Goal: Task Accomplishment & Management: Manage account settings

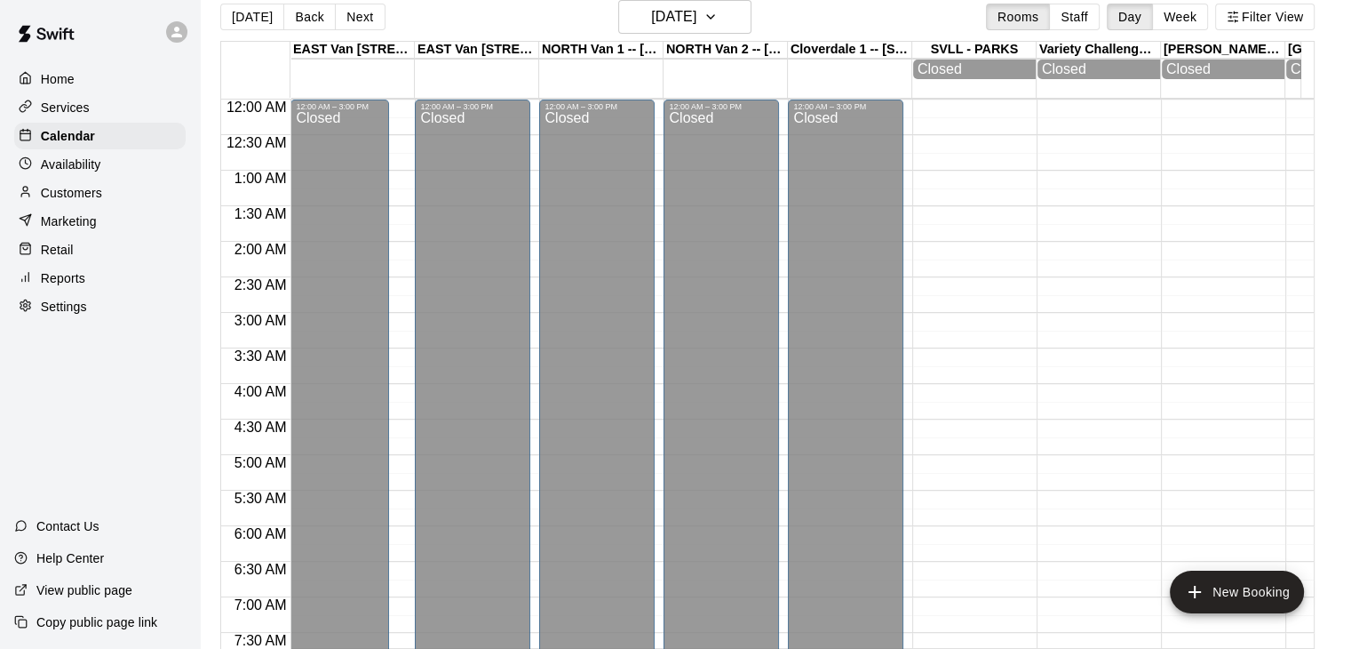
scroll to position [768, 0]
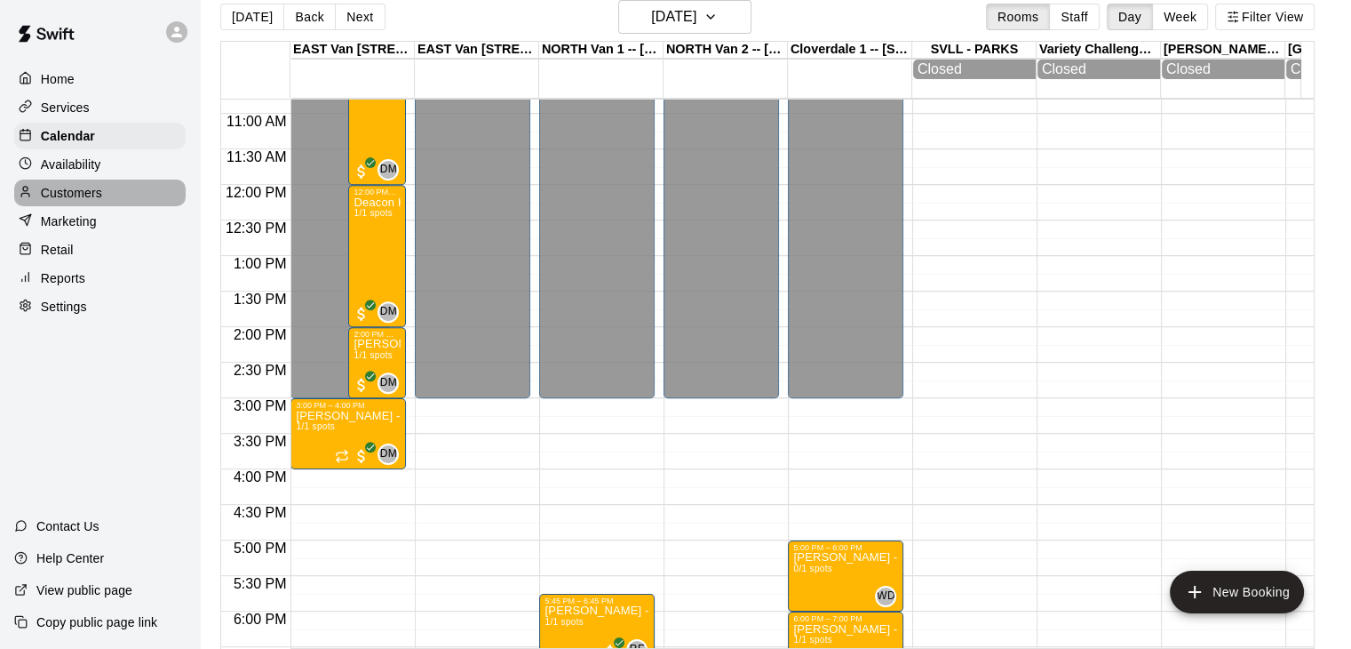
drag, startPoint x: 0, startPoint y: 0, endPoint x: 94, endPoint y: 207, distance: 227.4
click at [94, 202] on p "Customers" at bounding box center [71, 193] width 61 height 18
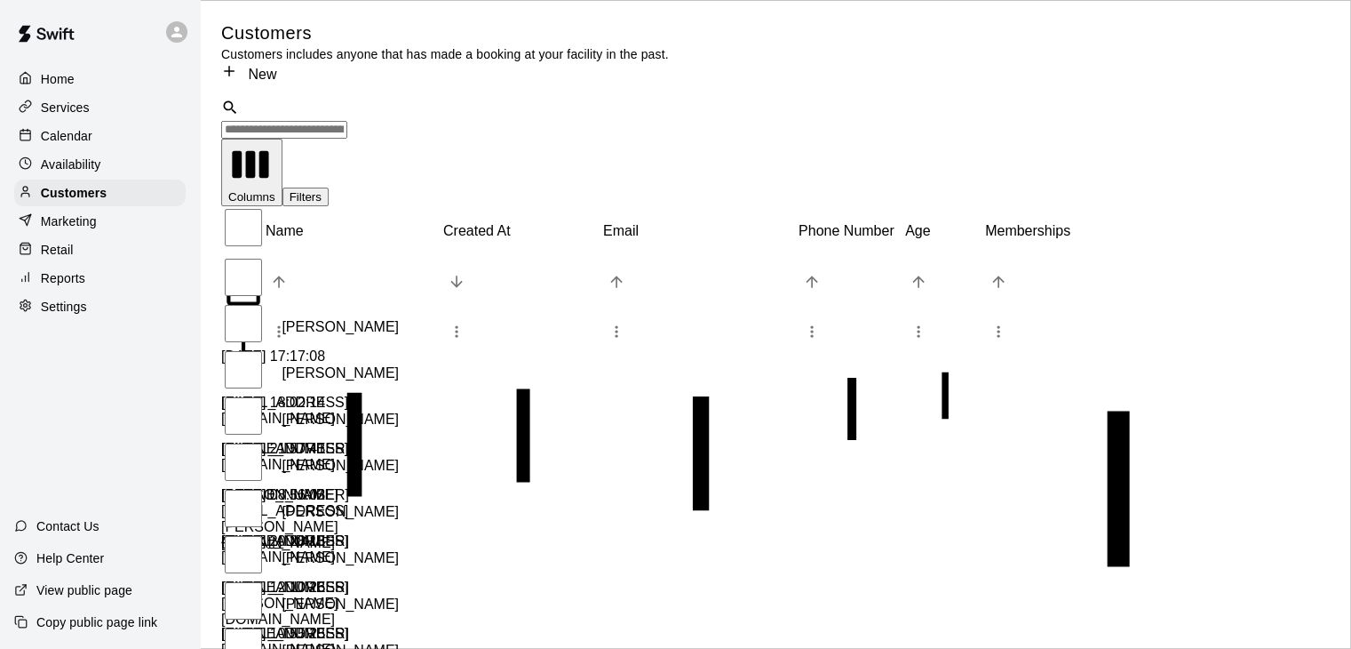
click at [347, 121] on input "Search customers by name or email" at bounding box center [284, 130] width 126 height 18
type input "*"
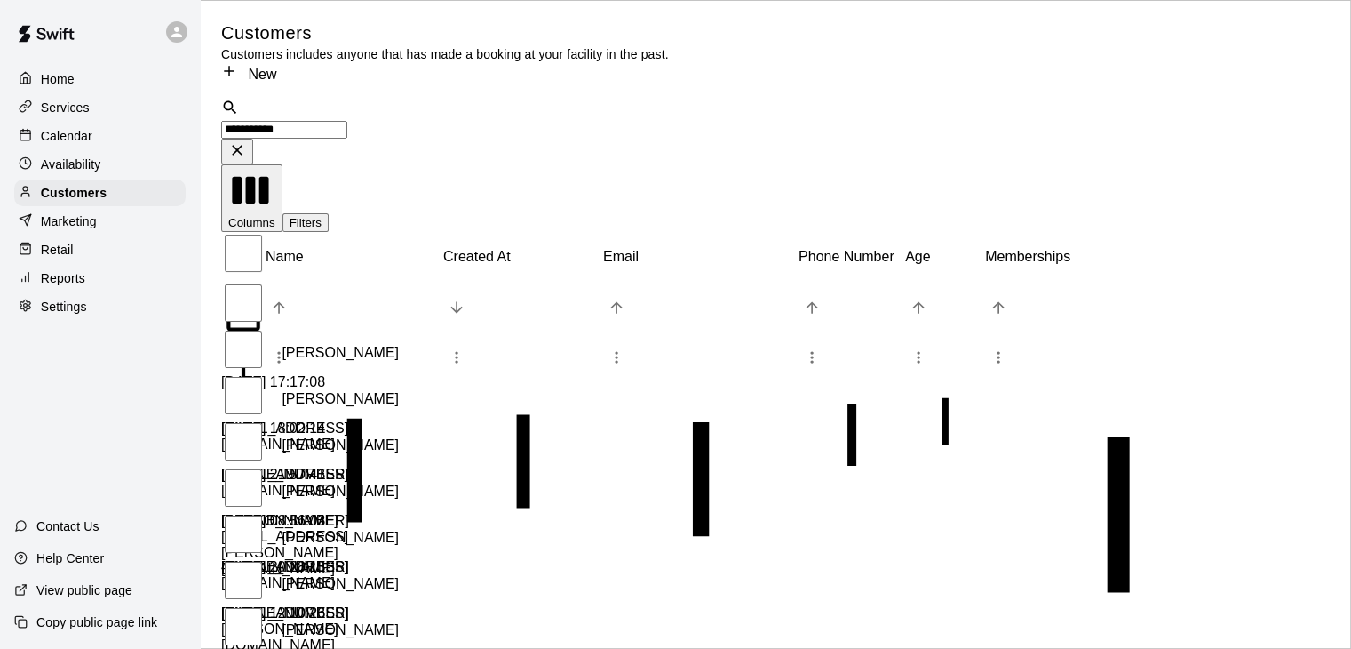
type input "**********"
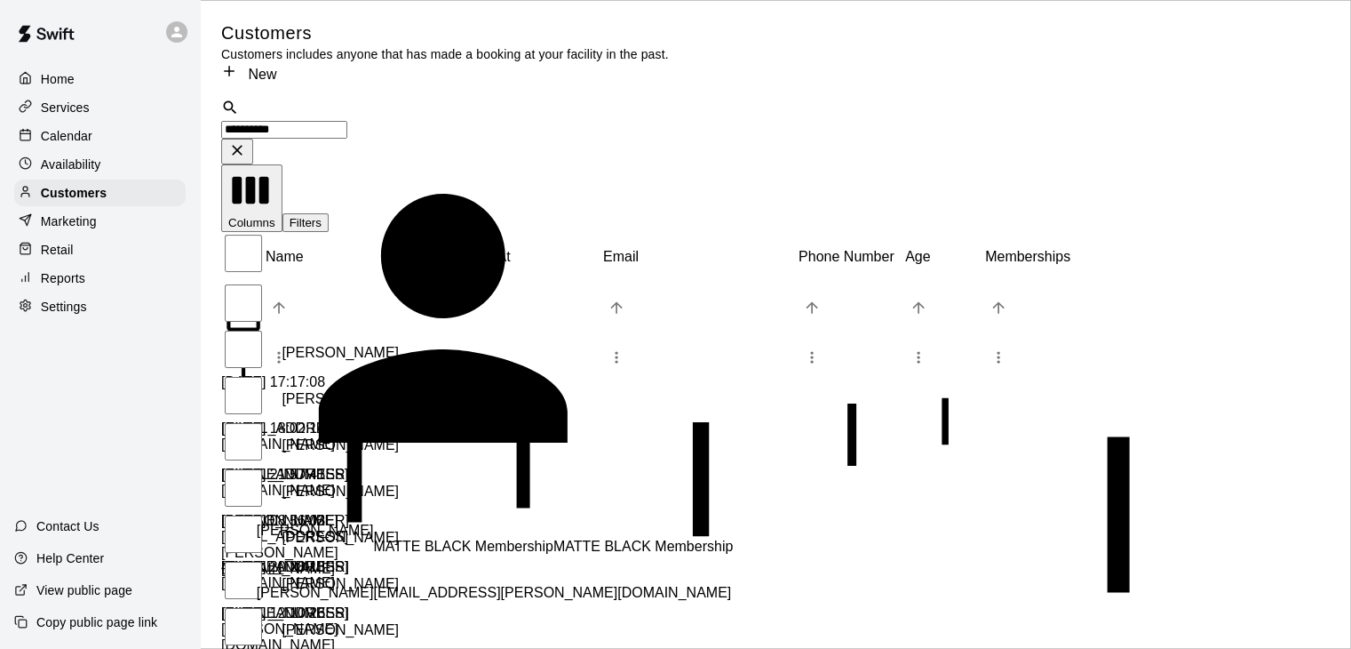
click at [346, 508] on div "[PERSON_NAME] MATTE BLACK Membership MATTE BLACK Membership [PERSON_NAME][EMAIL…" at bounding box center [506, 554] width 498 height 92
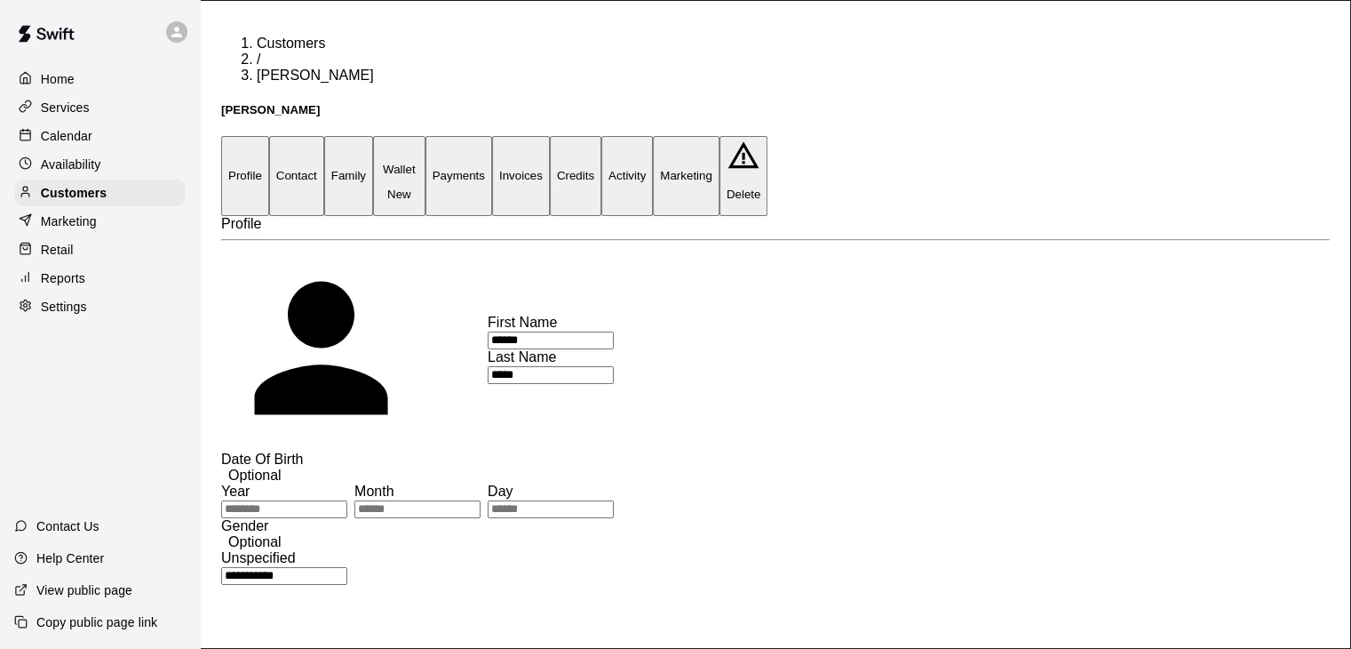
click at [373, 136] on button "Family" at bounding box center [348, 175] width 49 height 79
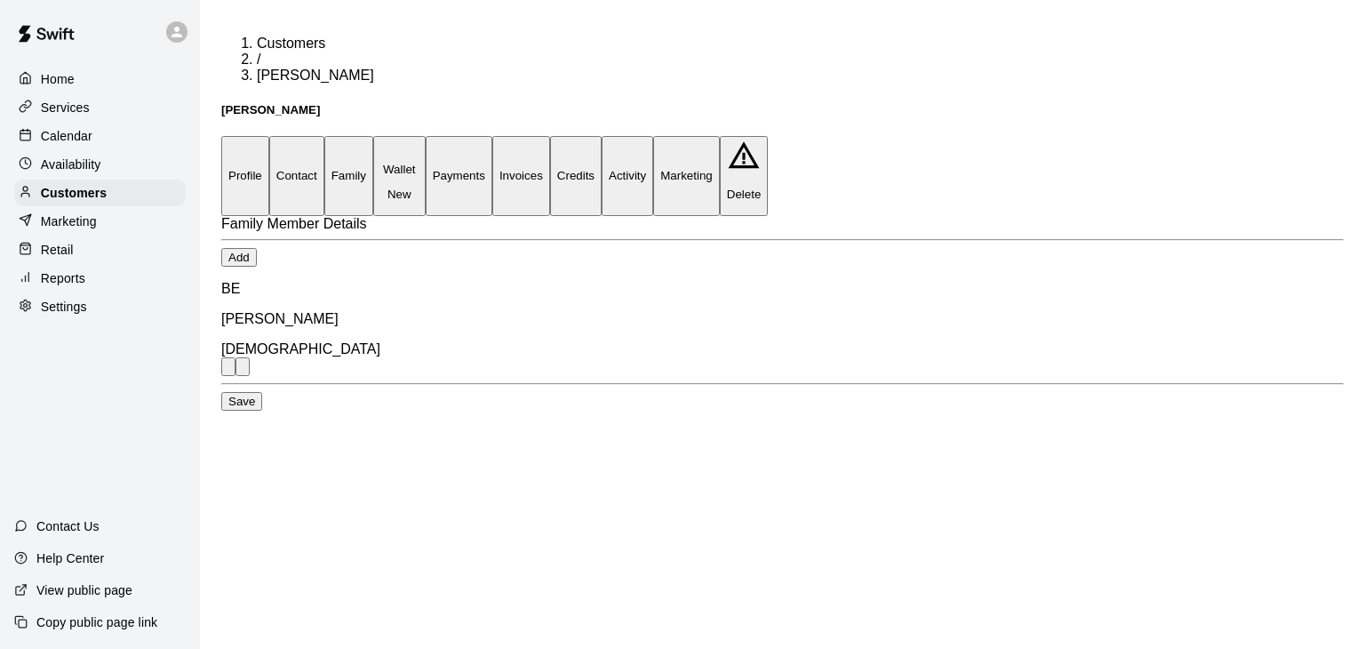
click at [324, 136] on button "Contact" at bounding box center [296, 175] width 55 height 79
select select "**"
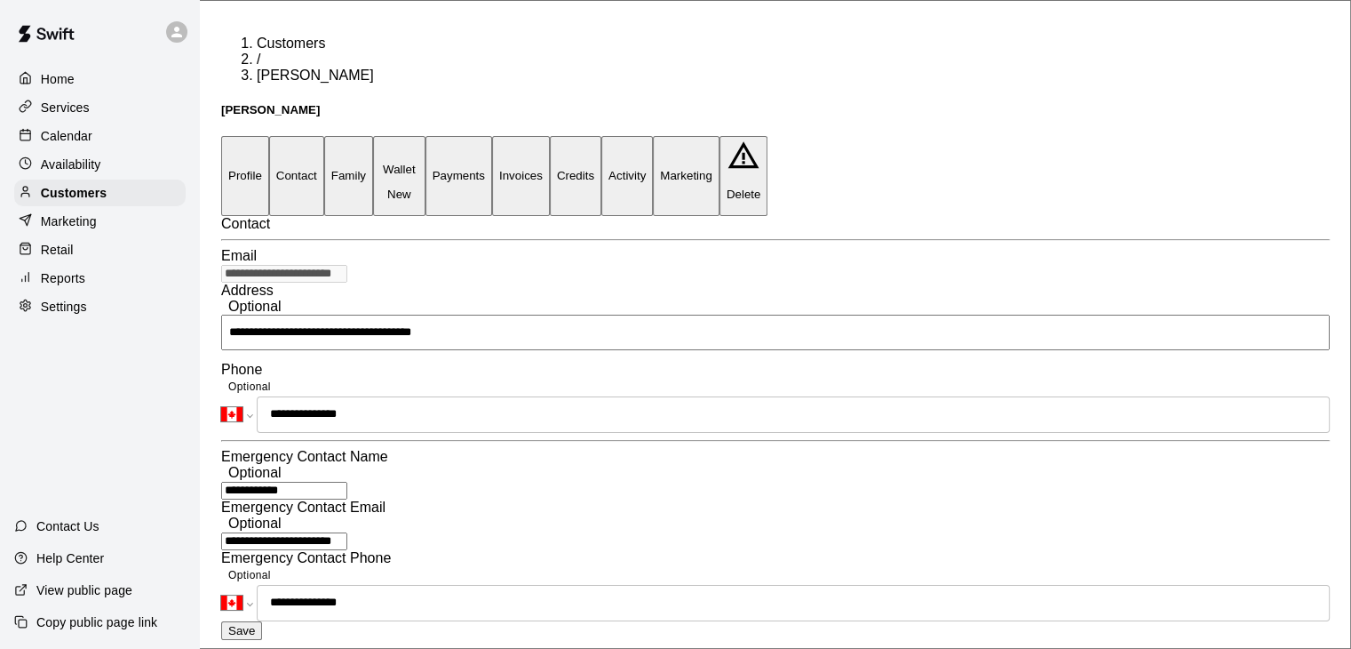
click at [373, 136] on button "Family" at bounding box center [348, 175] width 49 height 79
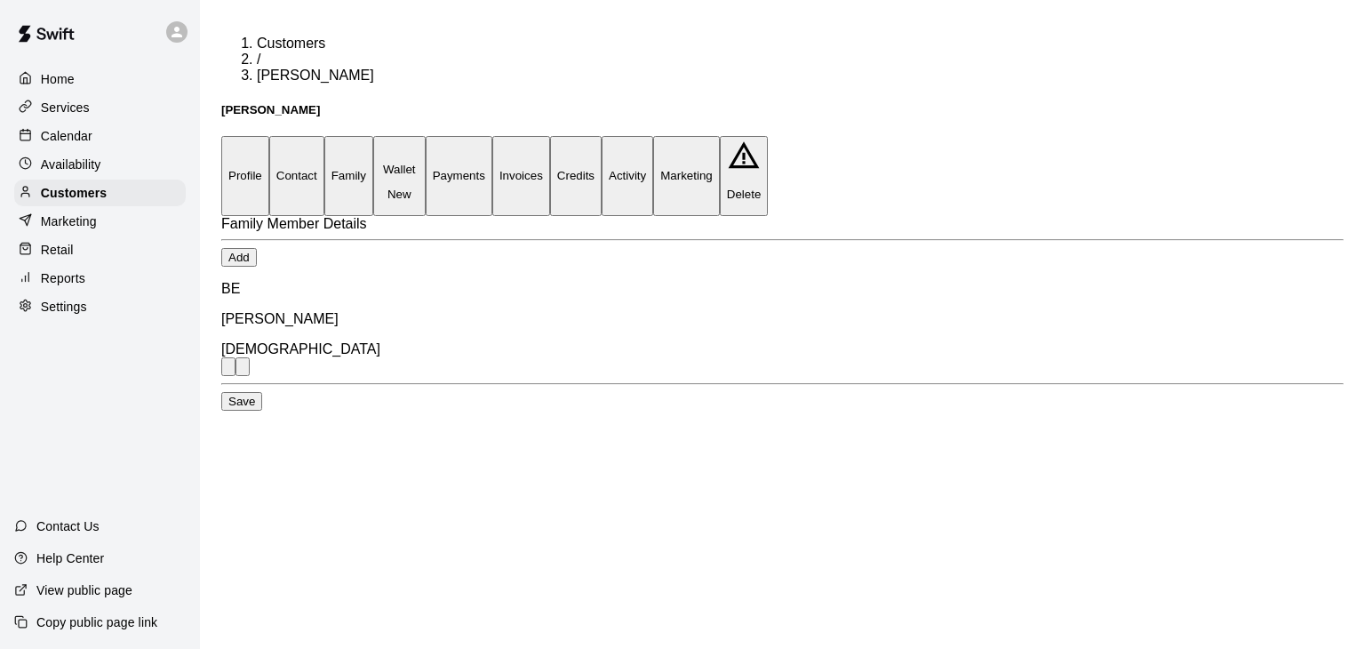
click at [240, 136] on button "Profile" at bounding box center [245, 175] width 48 height 79
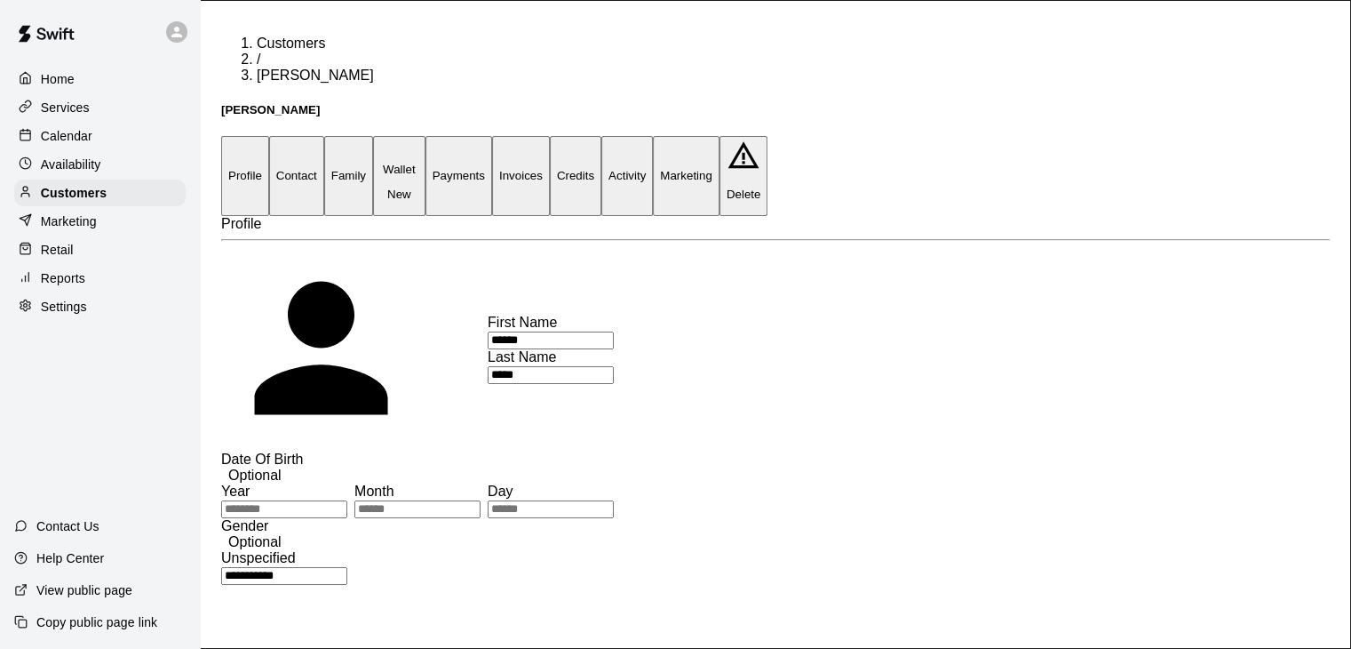
click at [73, 130] on p "Calendar" at bounding box center [67, 136] width 52 height 18
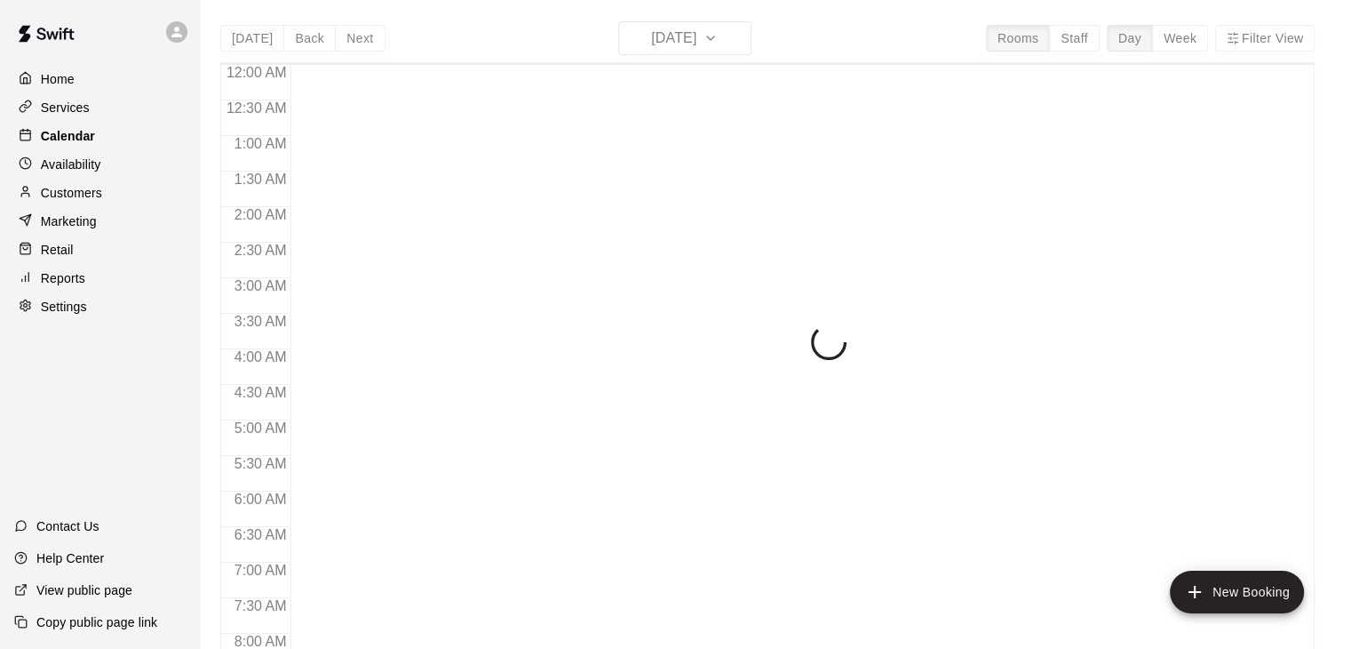
scroll to position [1101, 0]
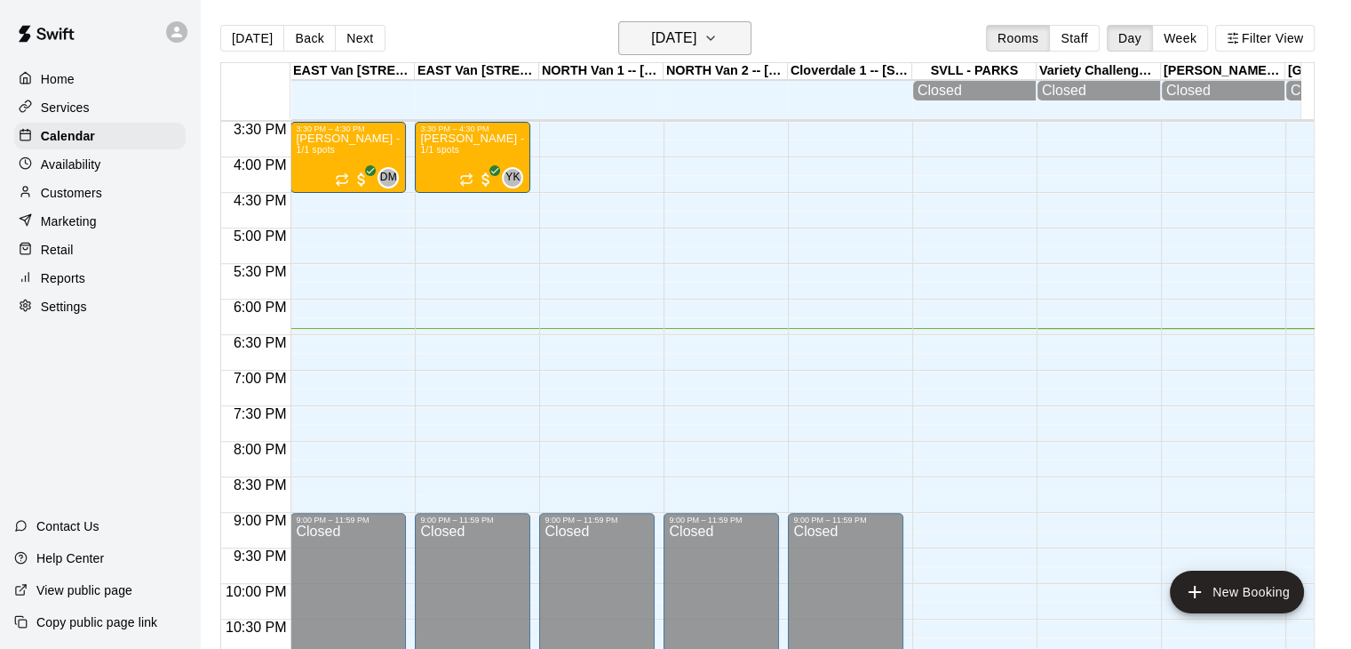
click at [718, 42] on icon "button" at bounding box center [711, 38] width 14 height 21
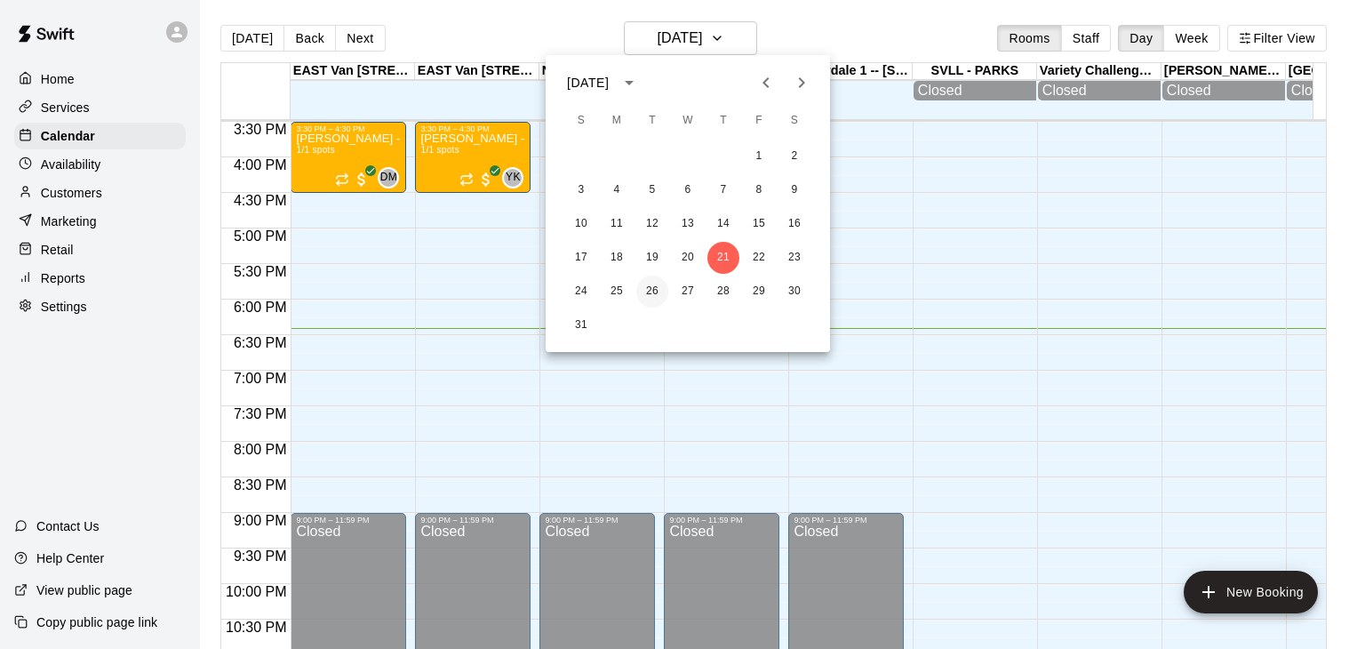
click at [655, 290] on button "26" at bounding box center [652, 291] width 32 height 32
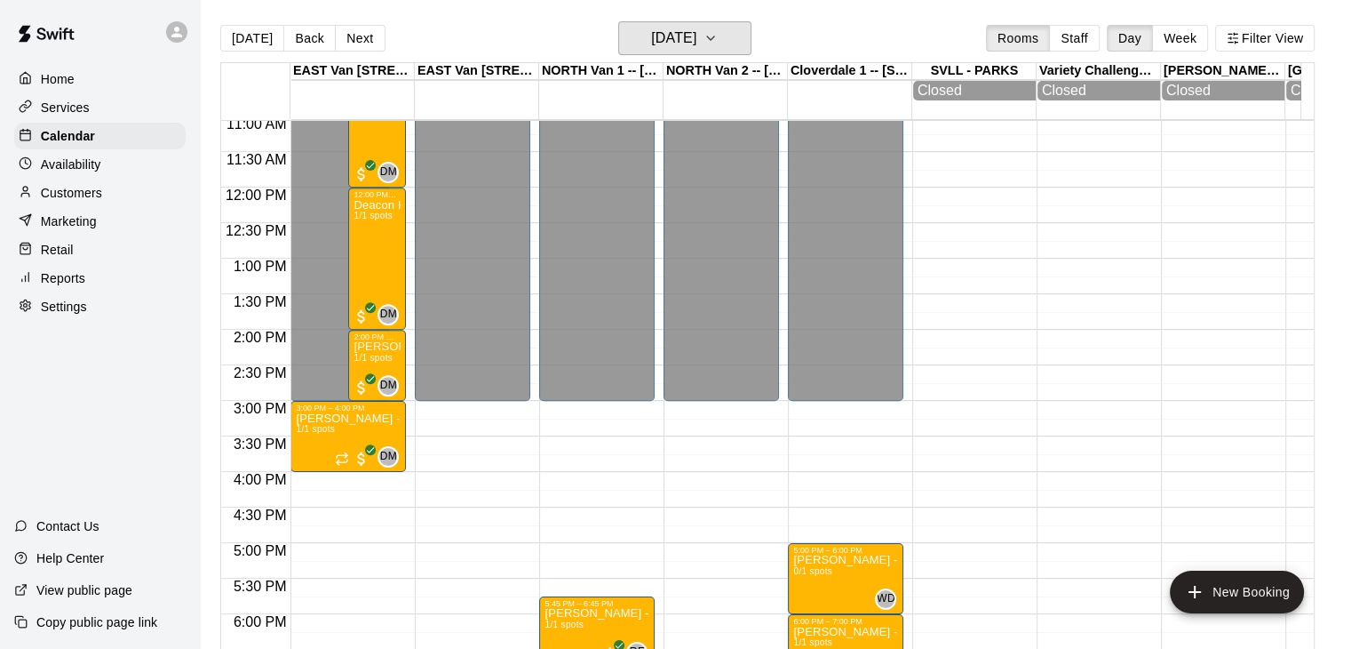
scroll to position [793, 0]
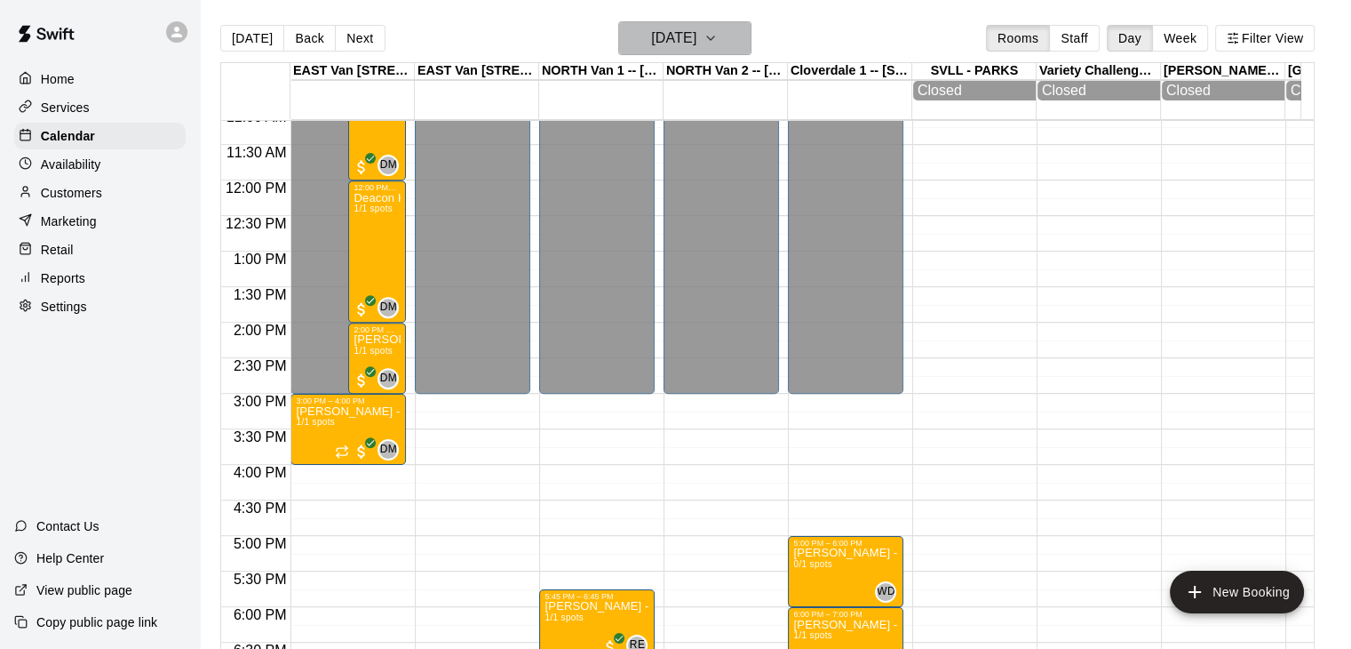
click at [718, 42] on icon "button" at bounding box center [711, 38] width 14 height 21
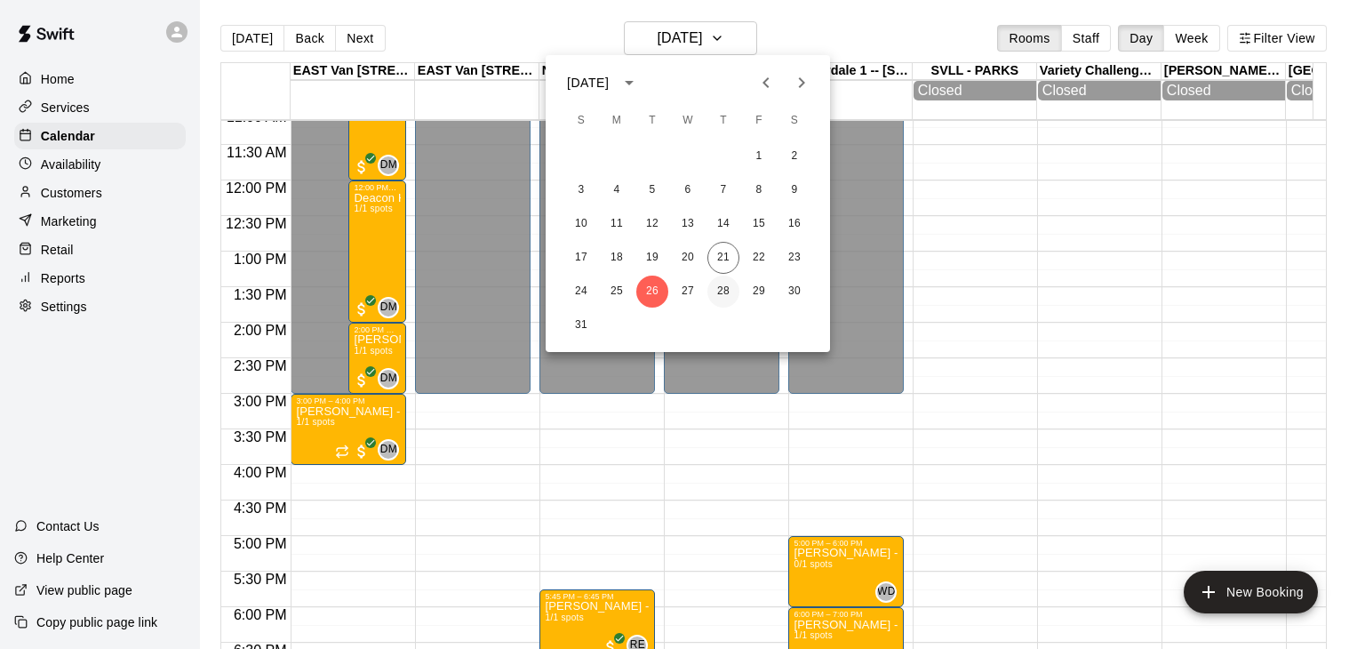
click at [721, 287] on button "28" at bounding box center [723, 291] width 32 height 32
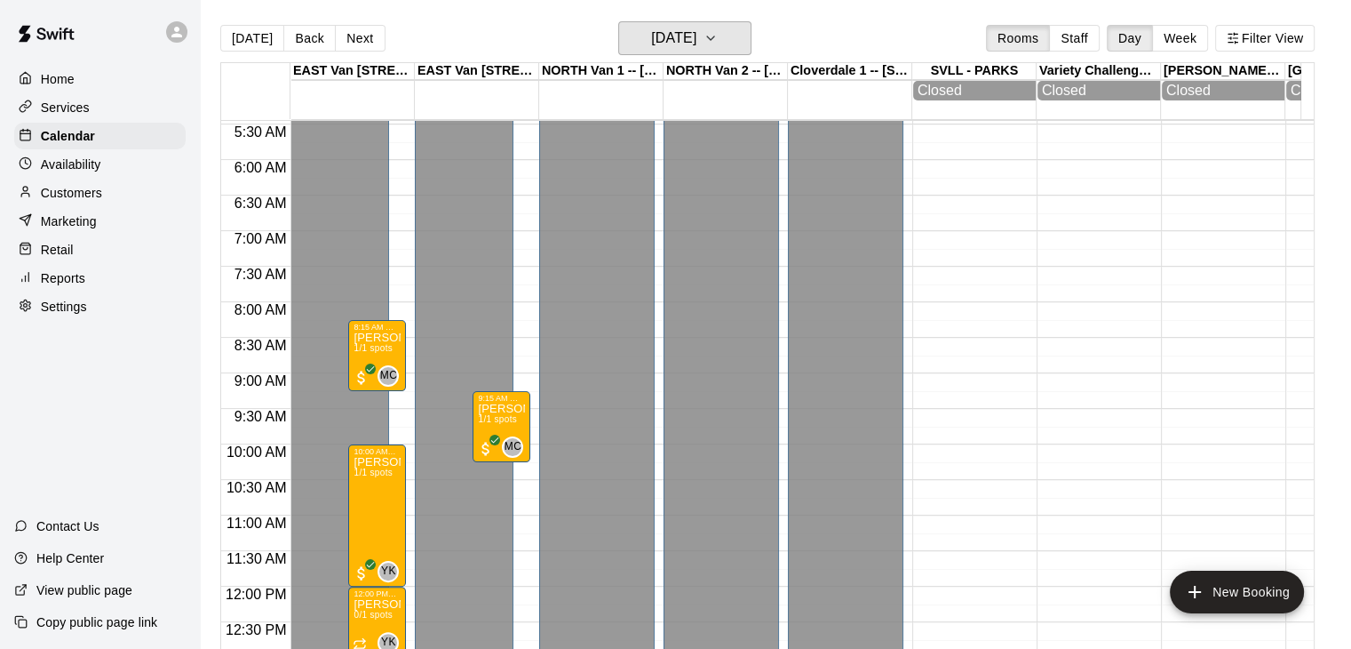
scroll to position [397, 0]
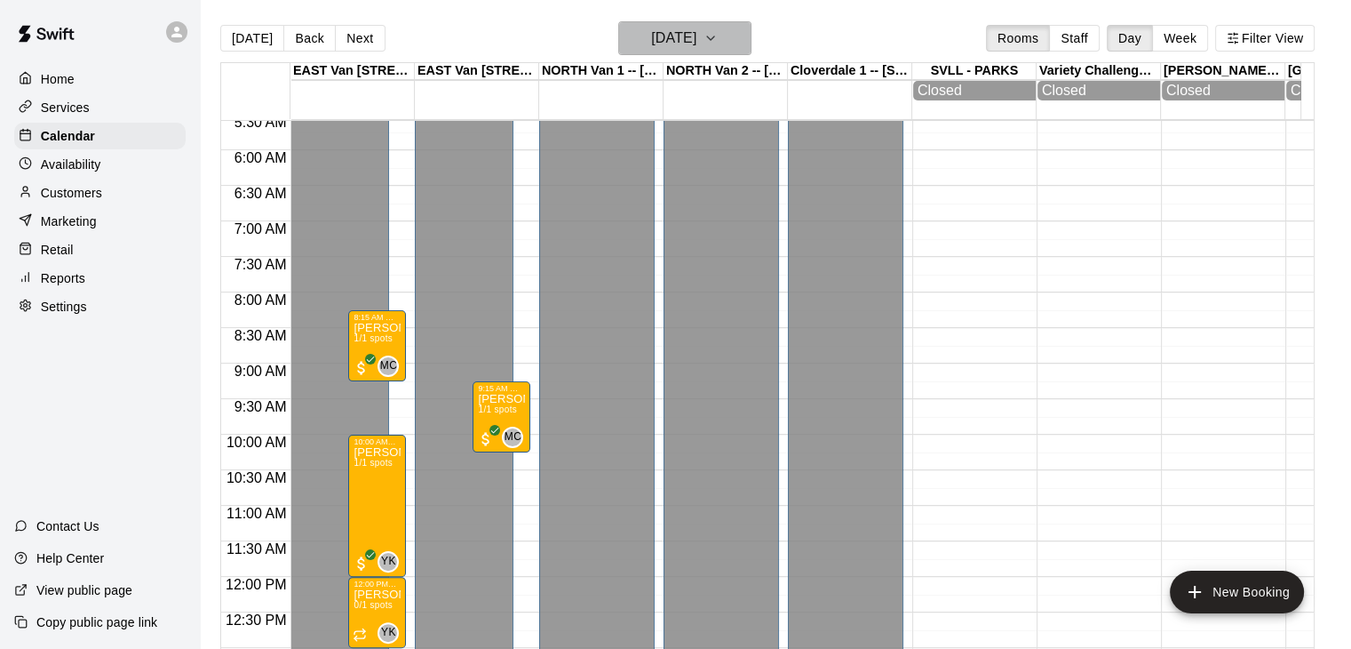
click at [718, 39] on icon "button" at bounding box center [711, 38] width 14 height 21
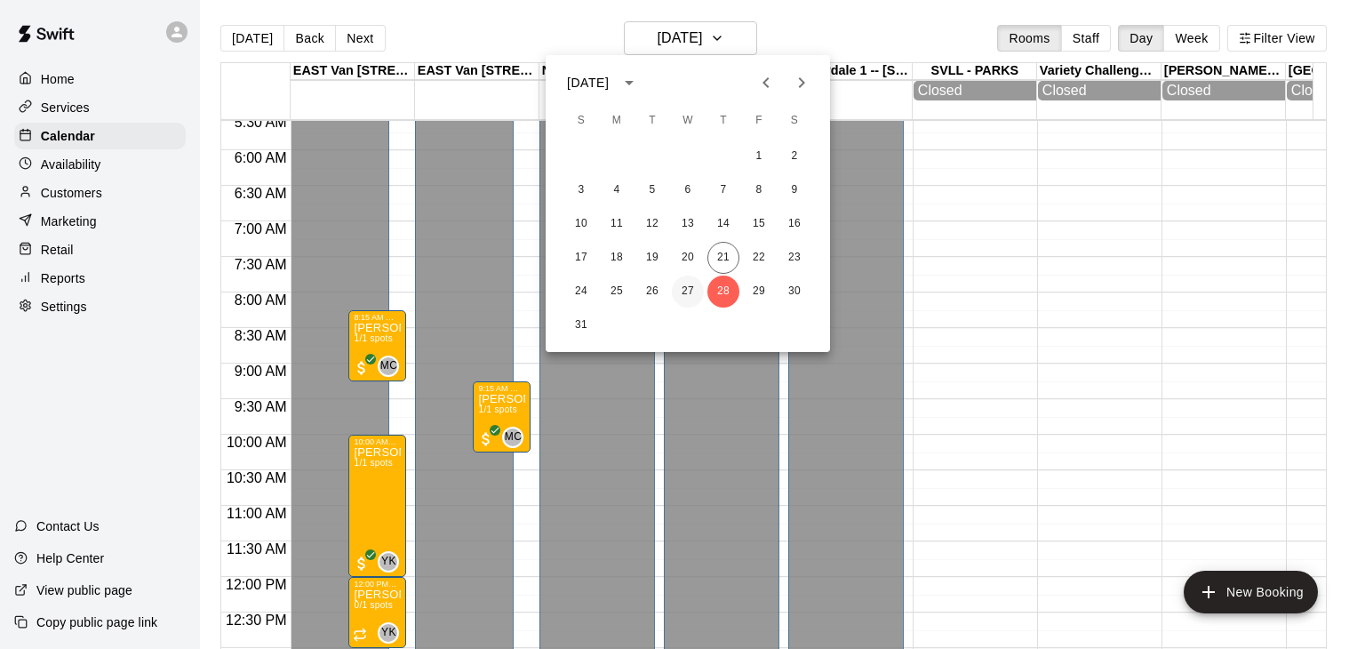
click at [690, 283] on button "27" at bounding box center [688, 291] width 32 height 32
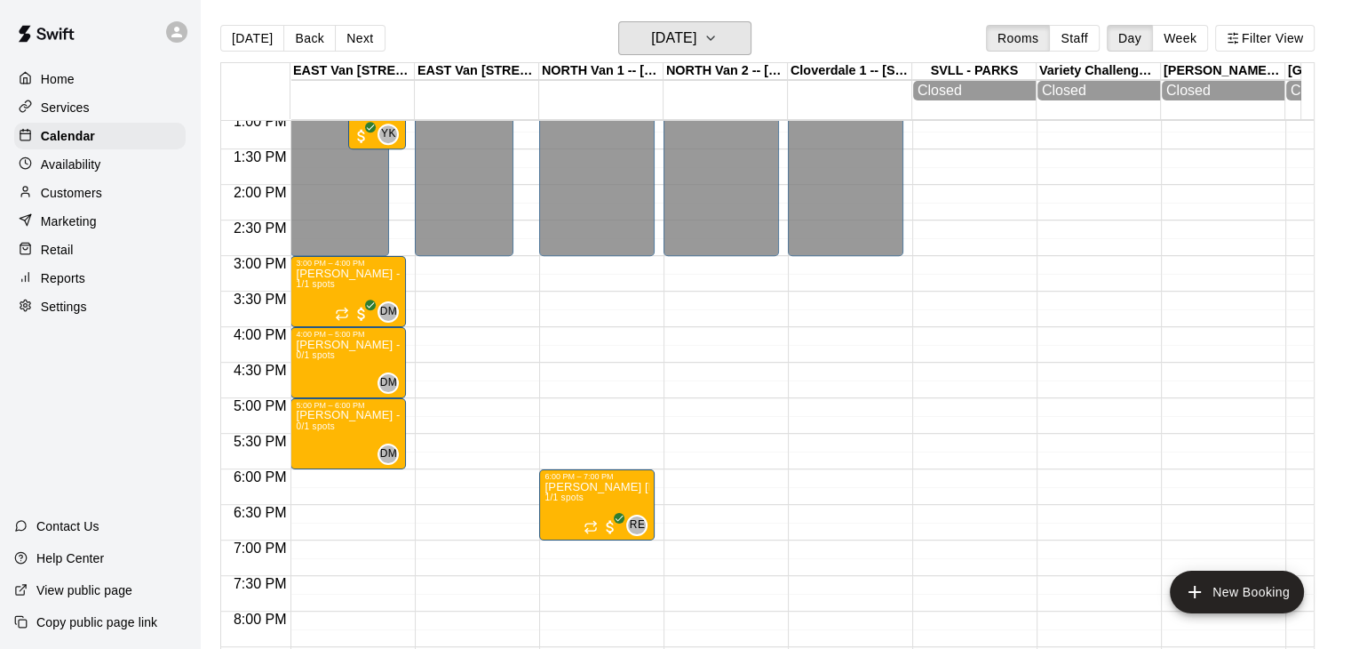
scroll to position [936, 0]
